Goal: Information Seeking & Learning: Find specific page/section

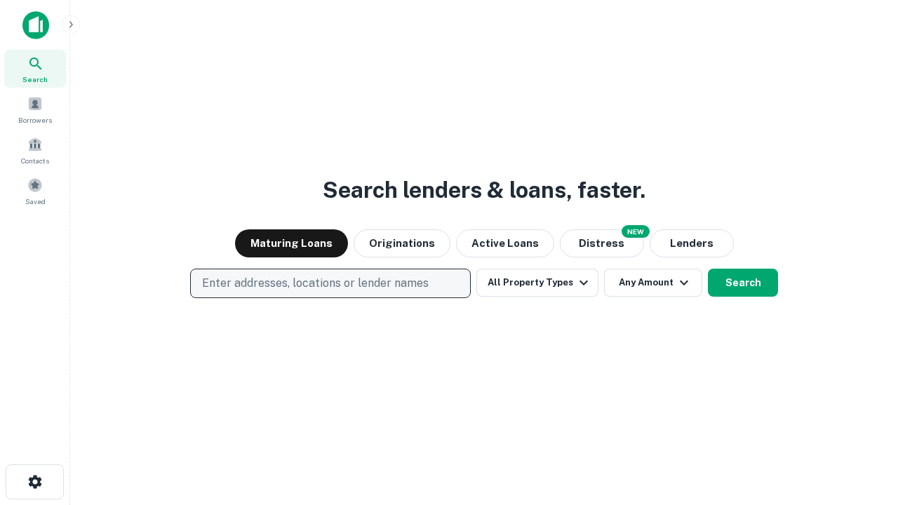
click at [330, 283] on p "Enter addresses, locations or lender names" at bounding box center [315, 283] width 227 height 17
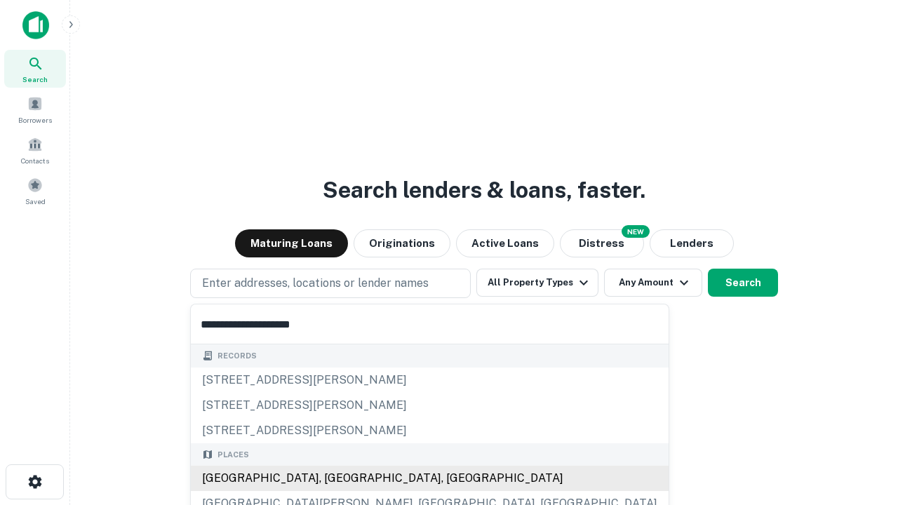
click at [335, 478] on div "[GEOGRAPHIC_DATA], [GEOGRAPHIC_DATA], [GEOGRAPHIC_DATA]" at bounding box center [430, 478] width 478 height 25
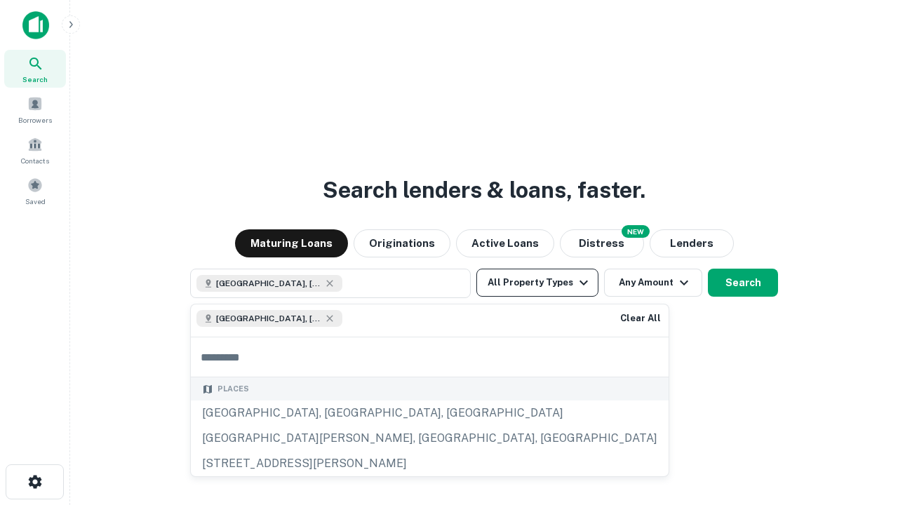
click at [537, 283] on button "All Property Types" at bounding box center [537, 283] width 122 height 28
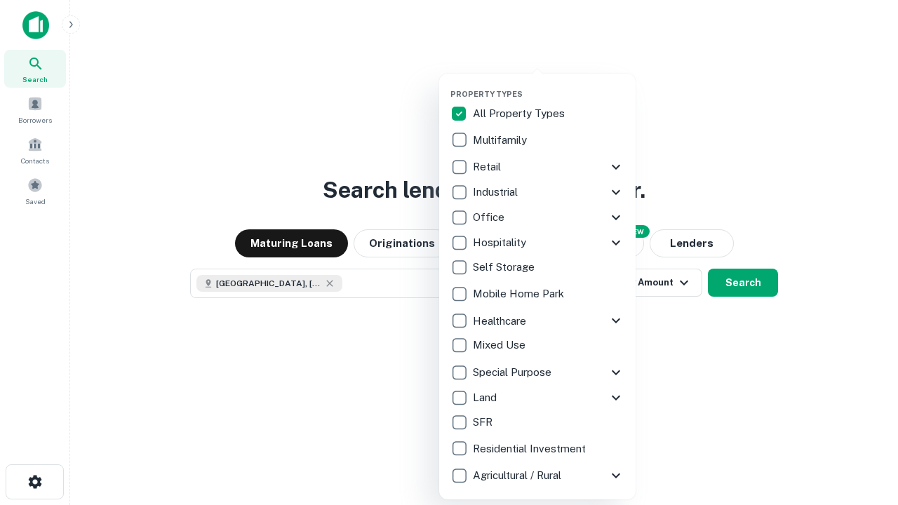
click at [549, 85] on button "button" at bounding box center [548, 85] width 196 height 1
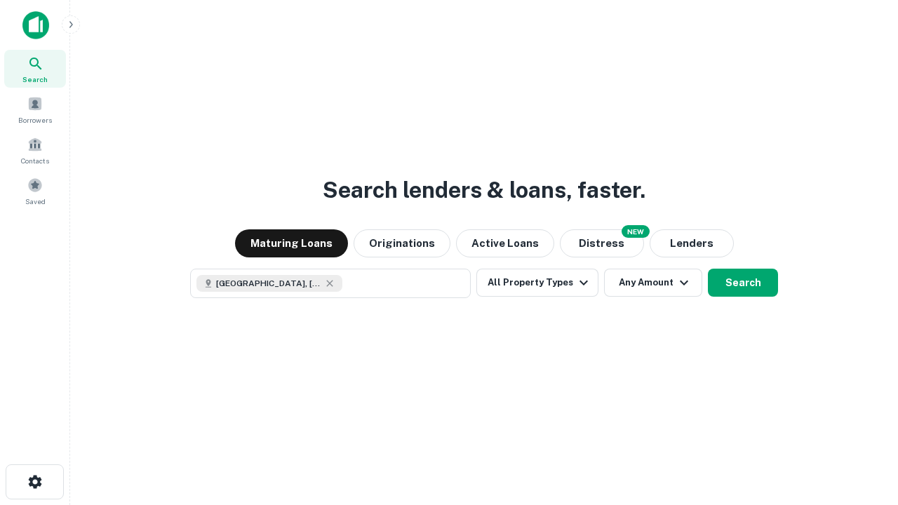
scroll to position [22, 0]
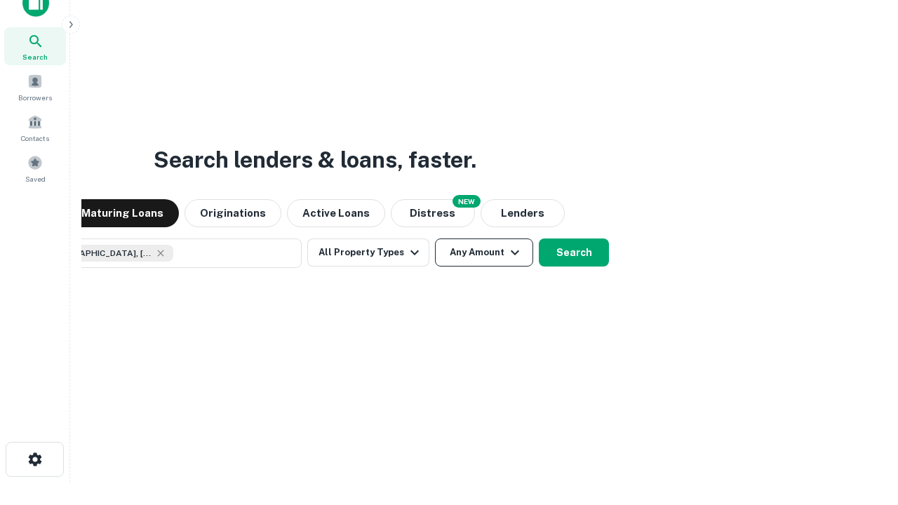
click at [435, 239] on button "Any Amount" at bounding box center [484, 253] width 98 height 28
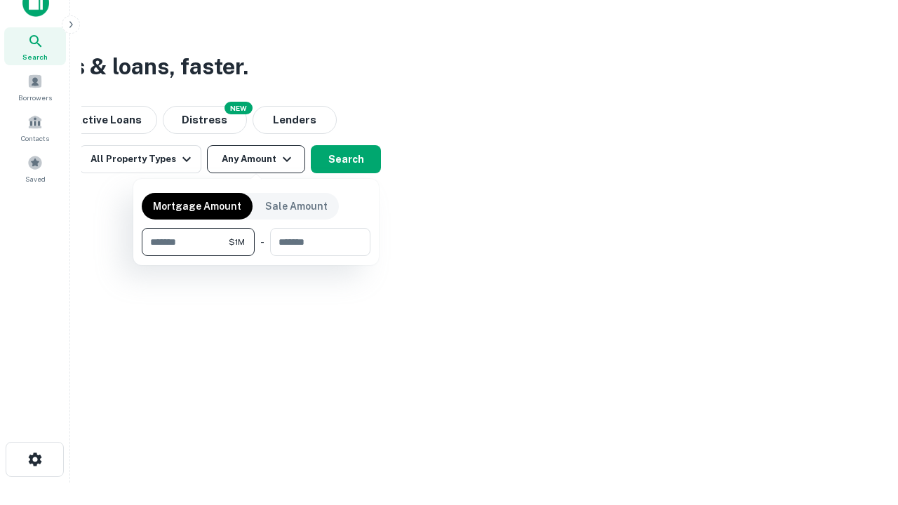
type input "*******"
click at [256, 256] on button "button" at bounding box center [256, 256] width 229 height 1
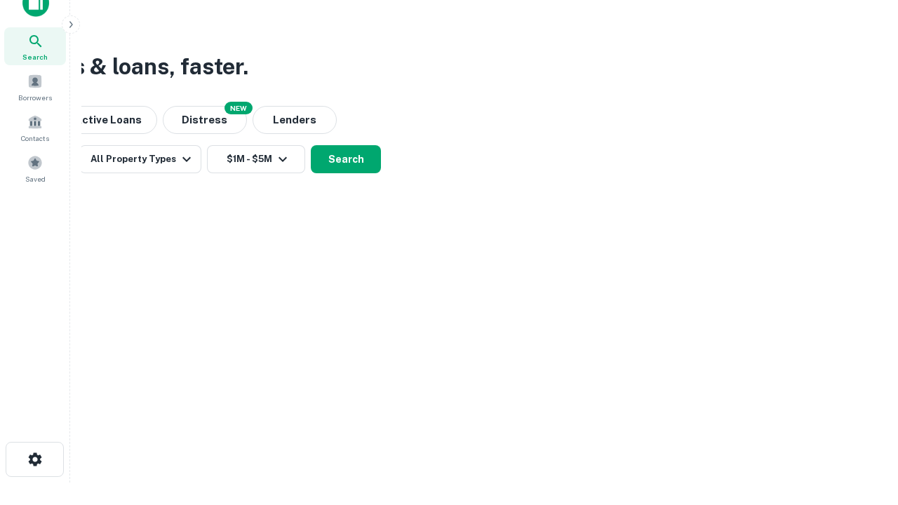
scroll to position [22, 0]
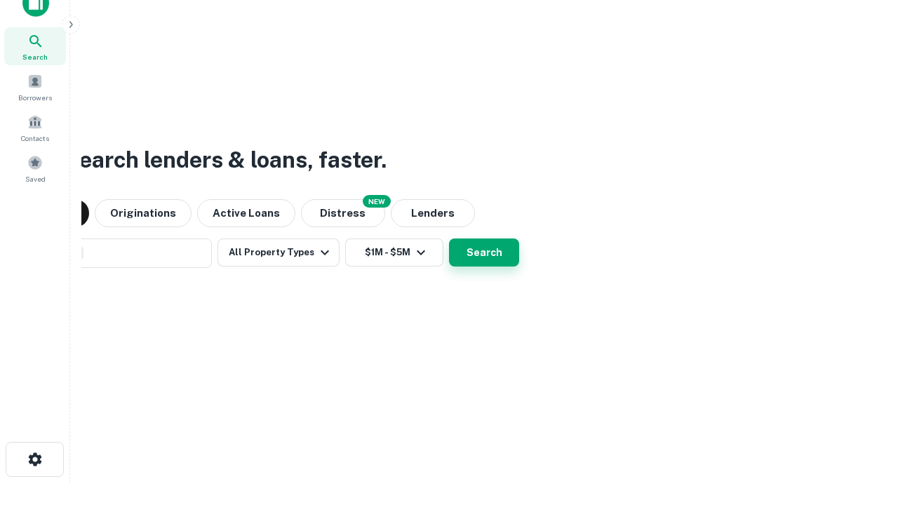
click at [449, 239] on button "Search" at bounding box center [484, 253] width 70 height 28
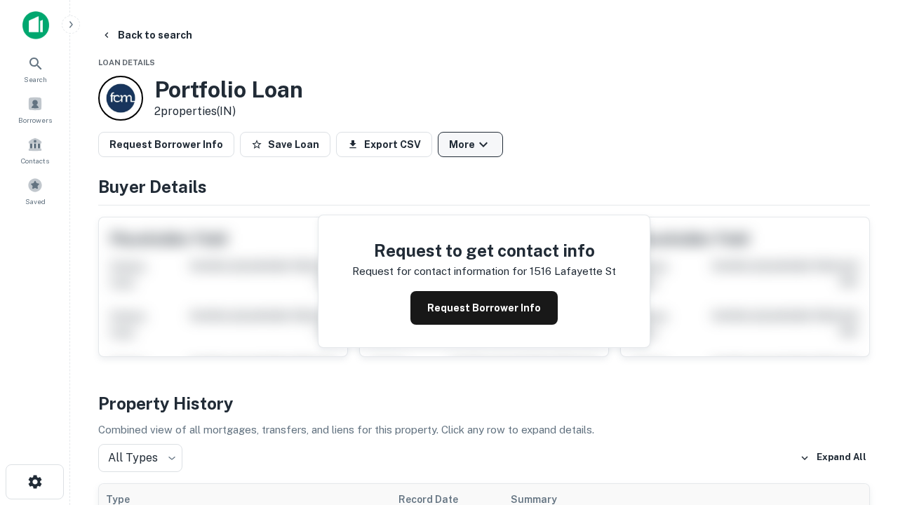
click at [470, 145] on button "More" at bounding box center [470, 144] width 65 height 25
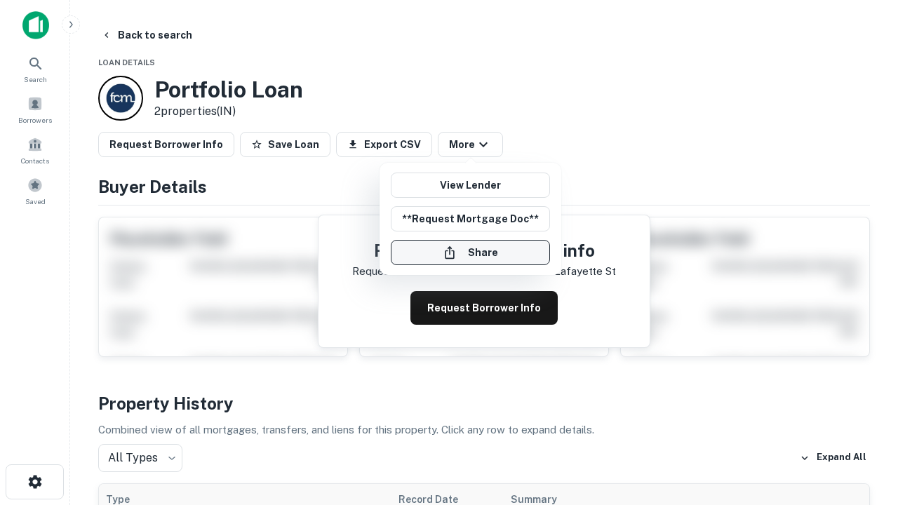
click at [470, 253] on button "Share" at bounding box center [470, 252] width 159 height 25
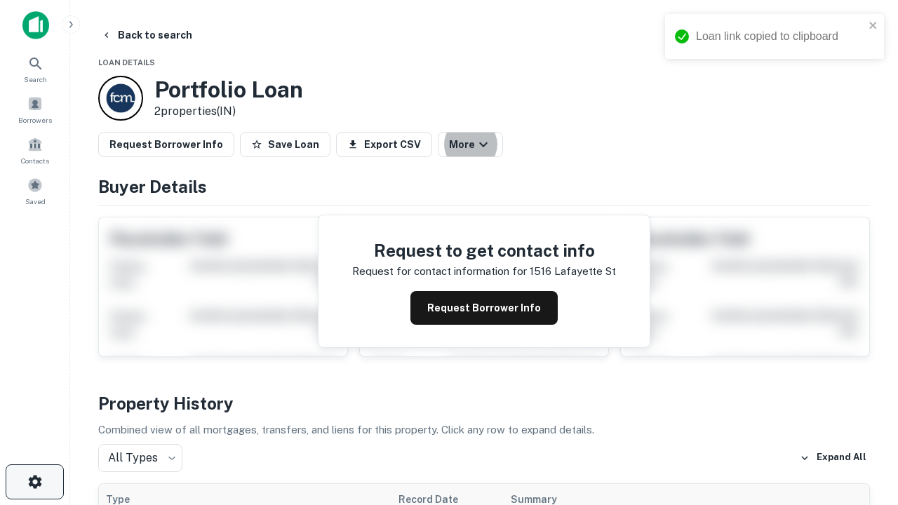
click at [34, 482] on icon "button" at bounding box center [35, 482] width 17 height 17
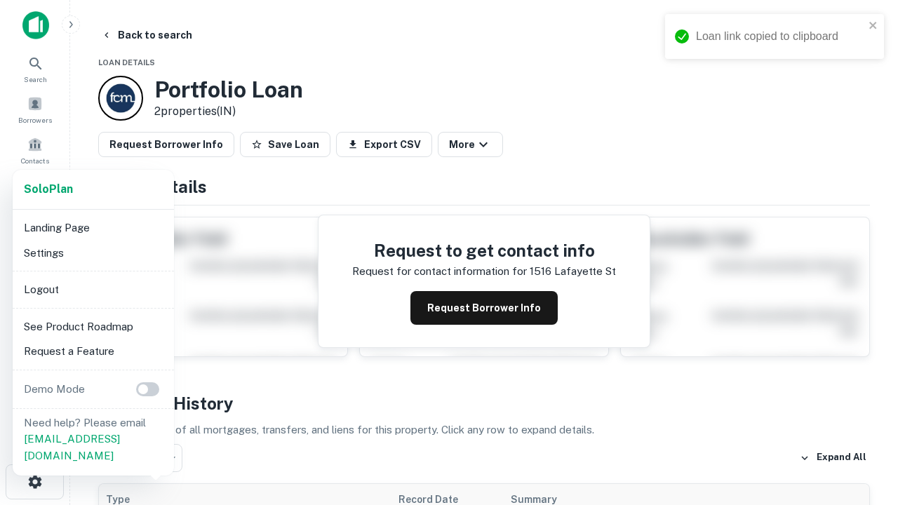
click at [93, 289] on li "Logout" at bounding box center [93, 289] width 150 height 25
